Goal: Information Seeking & Learning: Learn about a topic

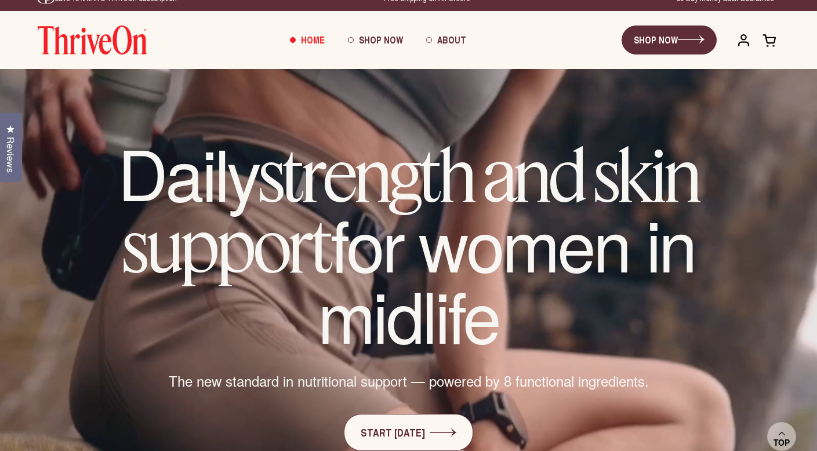
scroll to position [19, 0]
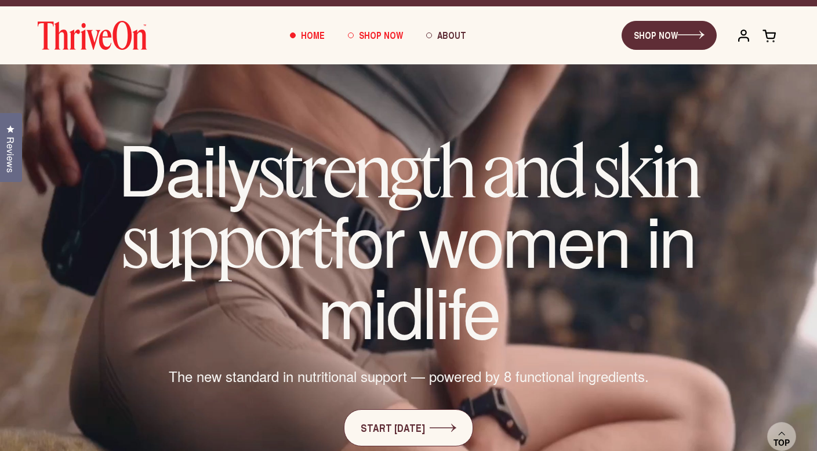
click at [389, 32] on span "Shop Now" at bounding box center [381, 34] width 44 height 13
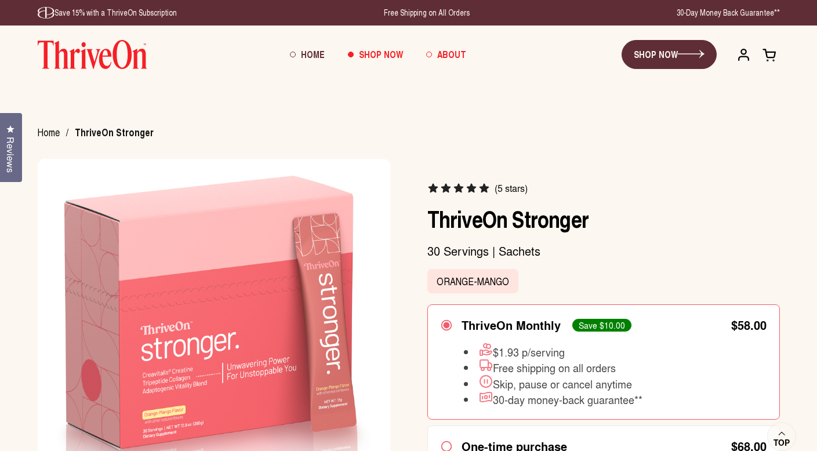
click at [444, 56] on span "About" at bounding box center [451, 54] width 29 height 13
